Goal: Find specific page/section: Find specific page/section

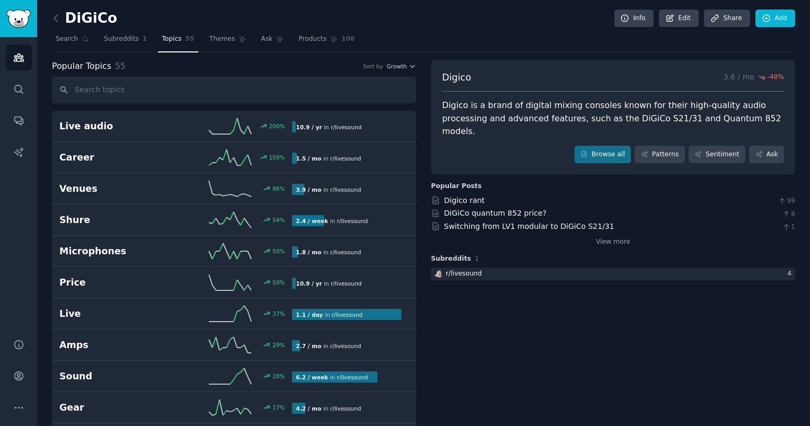
click at [81, 25] on h2 "DiGiCo" at bounding box center [84, 18] width 65 height 17
click at [62, 17] on link at bounding box center [58, 18] width 13 height 17
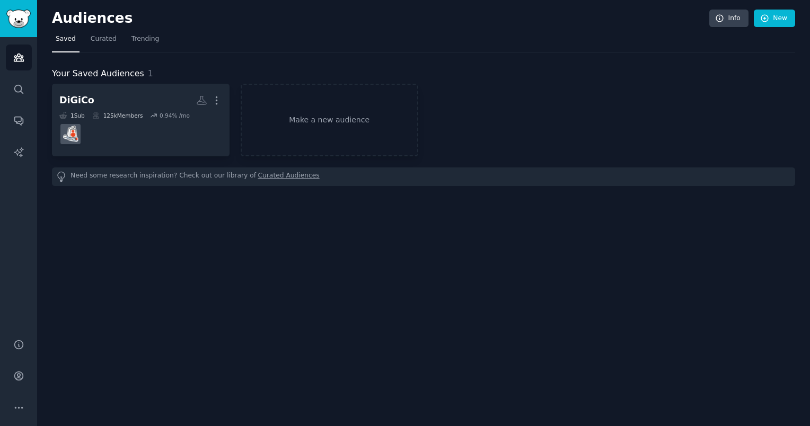
click at [160, 127] on dd at bounding box center [140, 134] width 163 height 30
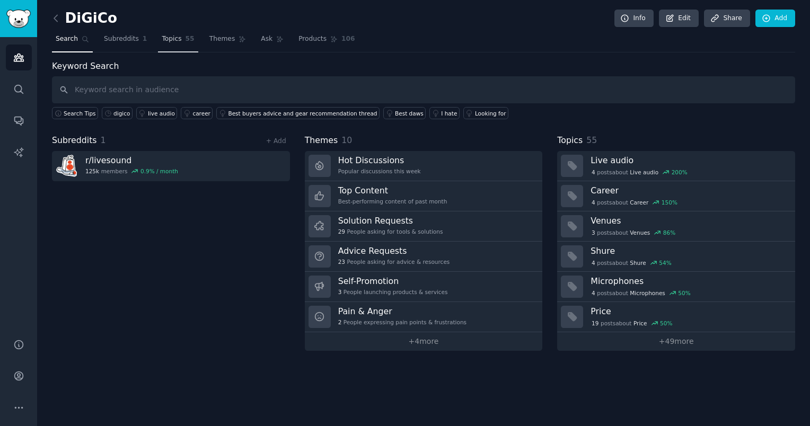
click at [173, 35] on span "Topics" at bounding box center [172, 39] width 20 height 10
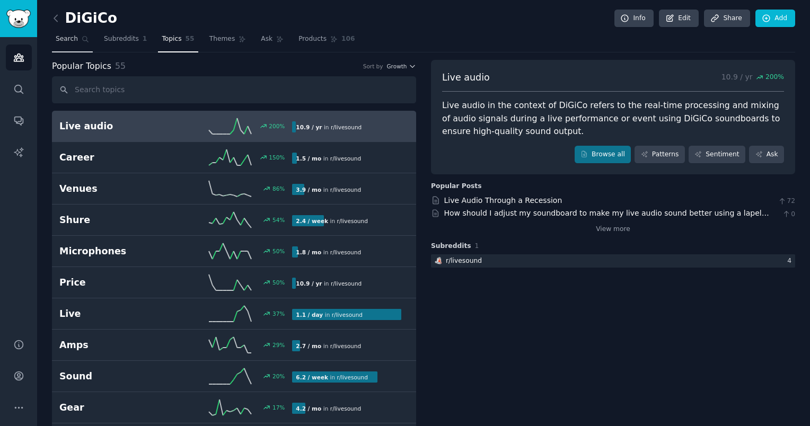
click at [82, 36] on icon at bounding box center [85, 39] width 7 height 7
